Goal: Communication & Community: Answer question/provide support

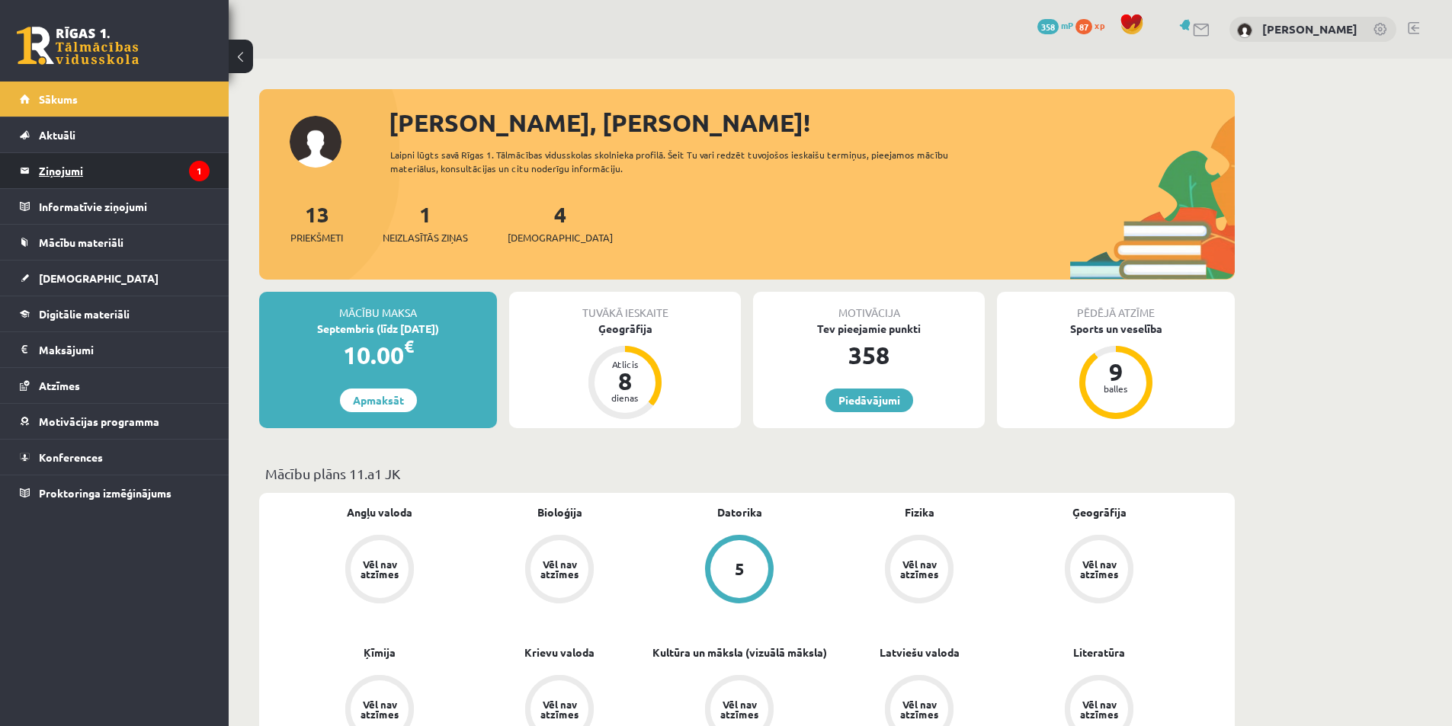
click at [148, 157] on legend "Ziņojumi 1" at bounding box center [124, 170] width 171 height 35
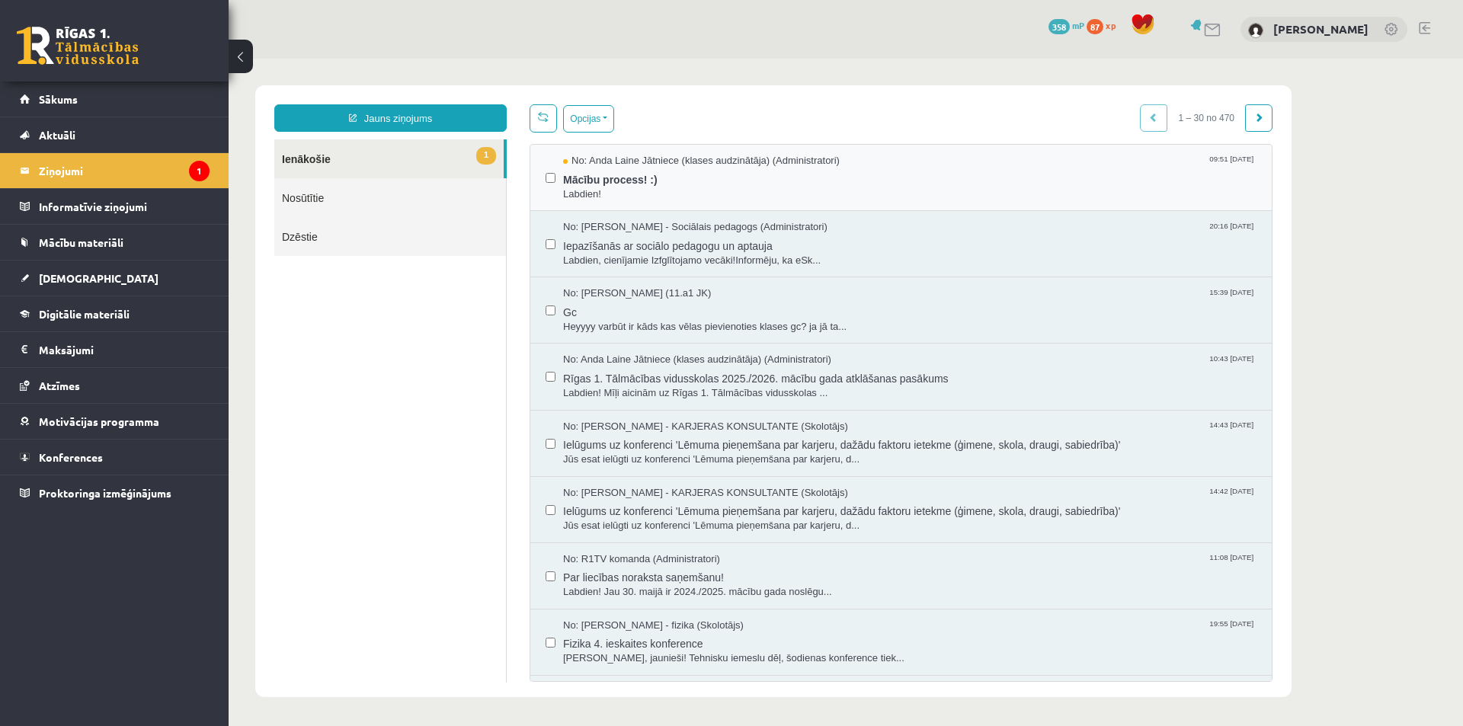
click at [642, 200] on div "No: Anda Laine Jātniece (klases audzinātāja) (Administratori) 09:51 08/09/2025 …" at bounding box center [900, 178] width 741 height 66
click at [651, 185] on span "Mācību process! :)" at bounding box center [909, 177] width 693 height 19
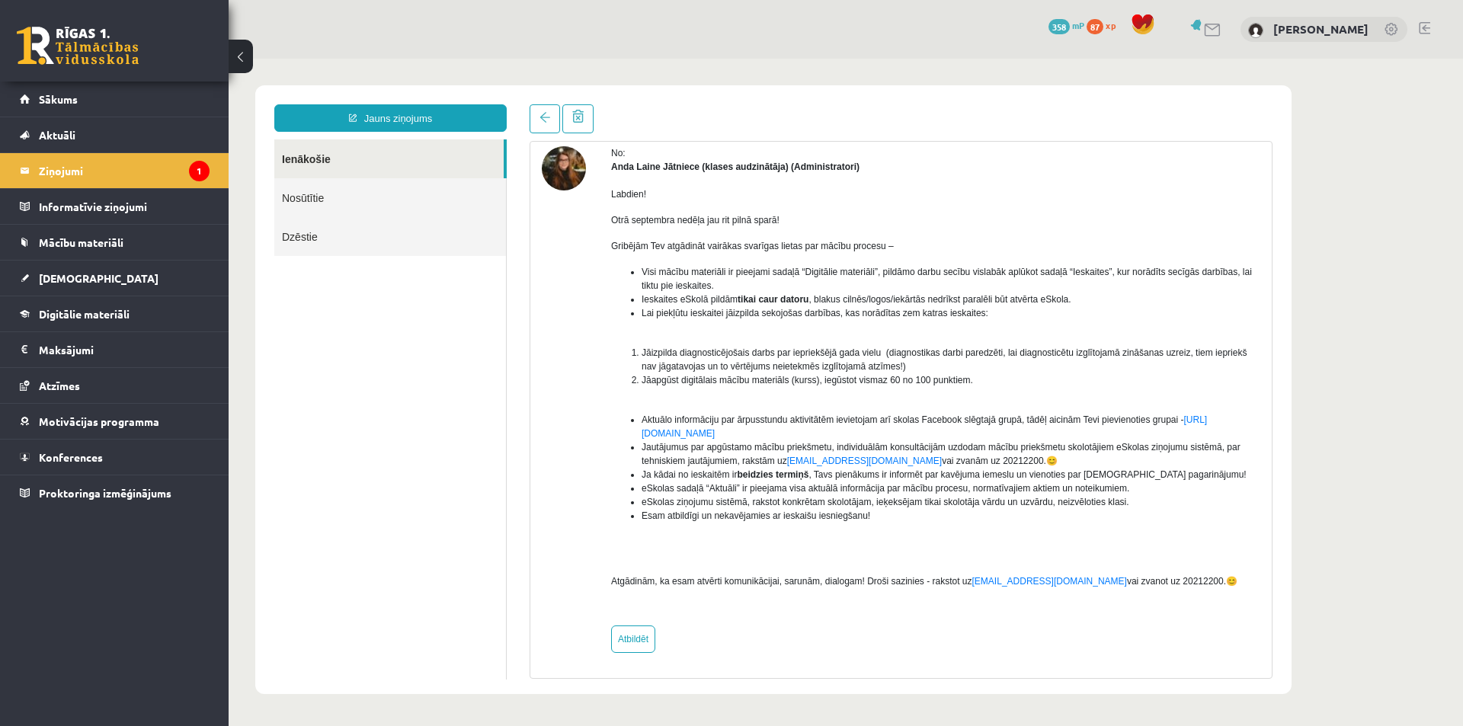
scroll to position [65, 0]
click at [565, 166] on img at bounding box center [564, 168] width 44 height 44
click at [67, 110] on link "Sākums" at bounding box center [115, 99] width 190 height 35
